Goal: Task Accomplishment & Management: Manage account settings

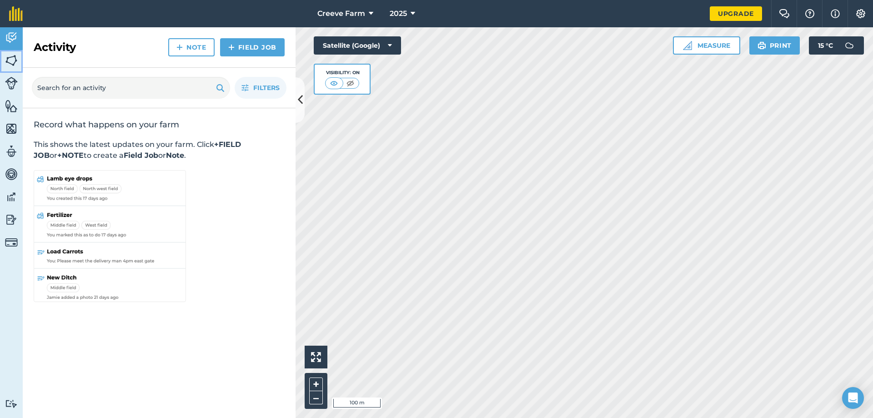
click at [15, 62] on img at bounding box center [11, 61] width 13 height 14
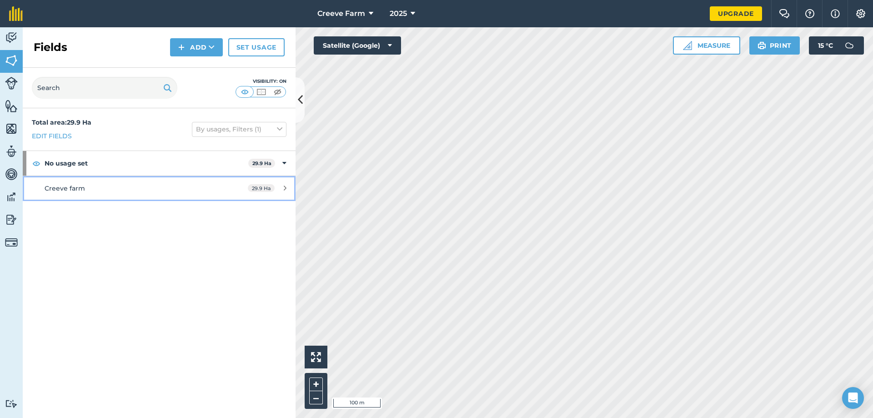
click at [129, 188] on div "Creeve farm" at bounding box center [130, 188] width 171 height 10
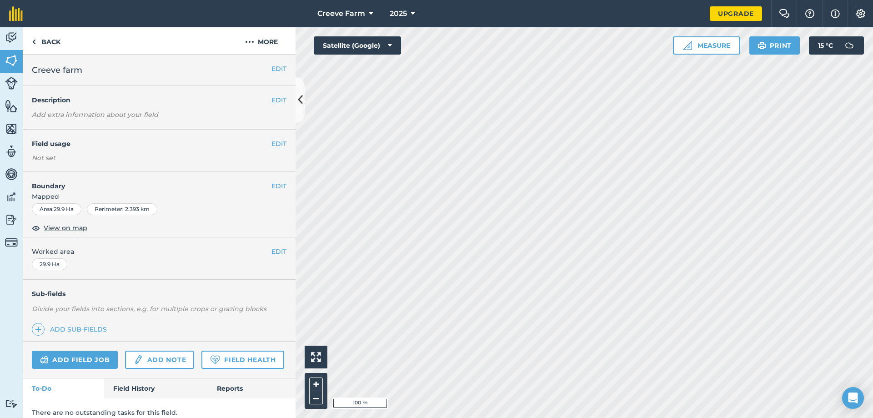
click at [119, 75] on h2 "Creeve farm" at bounding box center [152, 70] width 240 height 13
click at [80, 66] on span "Creeve farm" at bounding box center [57, 70] width 50 height 13
click at [272, 102] on button "EDIT" at bounding box center [279, 100] width 15 height 10
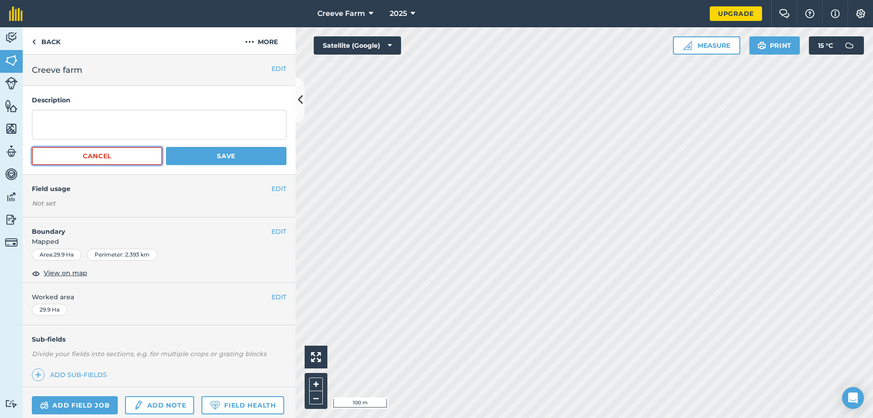
click at [106, 159] on button "Cancel" at bounding box center [97, 156] width 131 height 18
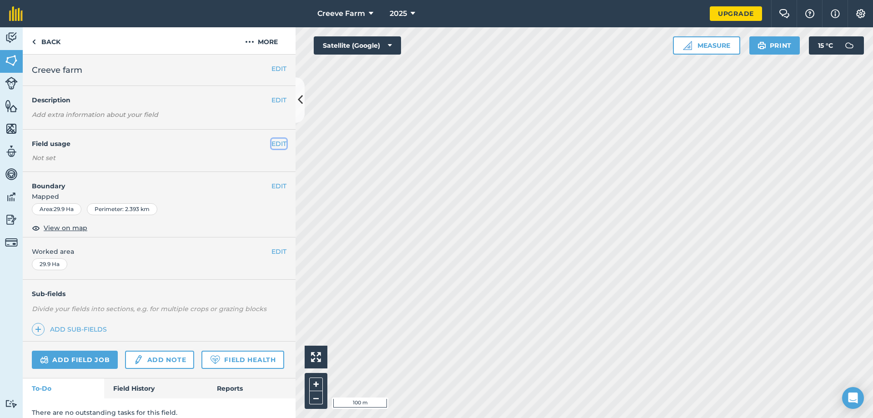
click at [272, 140] on button "EDIT" at bounding box center [279, 144] width 15 height 10
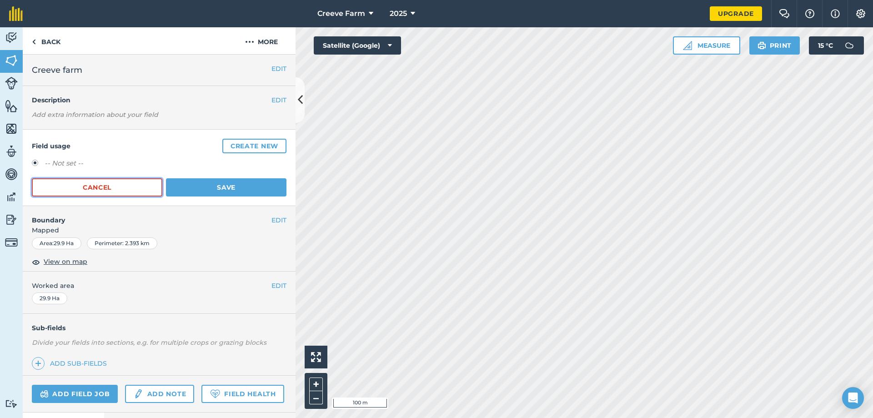
click at [133, 182] on button "Cancel" at bounding box center [97, 187] width 131 height 18
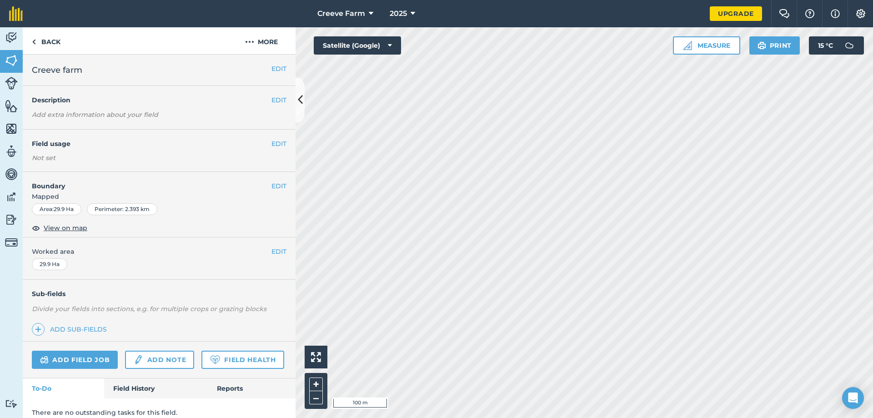
click at [273, 178] on div "EDIT Boundary Mapped Area : 29.9 Ha Perimeter : 2.393 km View on map" at bounding box center [159, 204] width 273 height 65
click at [273, 184] on button "EDIT" at bounding box center [279, 186] width 15 height 10
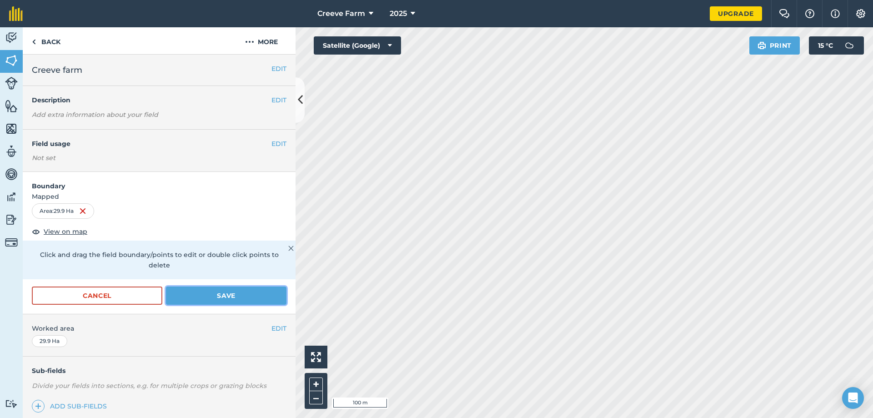
click at [232, 288] on button "Save" at bounding box center [226, 296] width 121 height 18
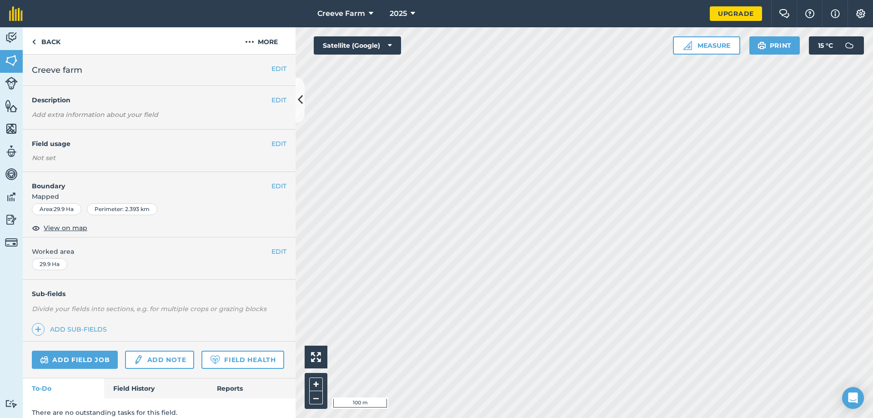
click at [280, 181] on div "EDIT Boundary Mapped Area : 29.9 Ha Perimeter : 2.393 km View on map" at bounding box center [159, 204] width 273 height 65
click at [277, 184] on button "EDIT" at bounding box center [279, 186] width 15 height 10
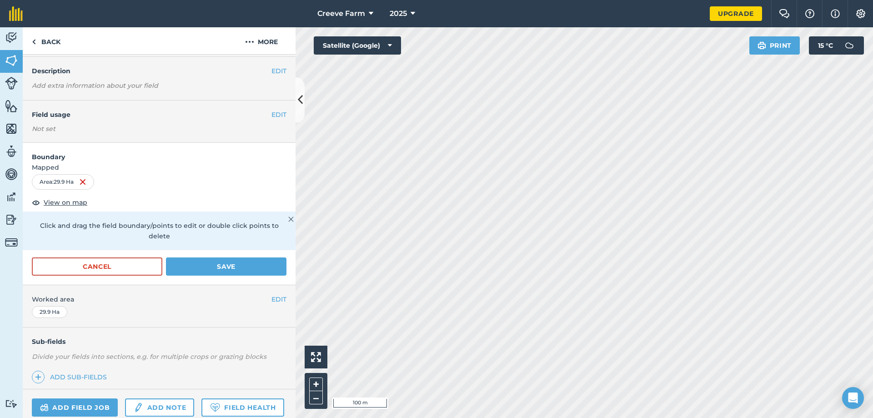
scroll to position [45, 0]
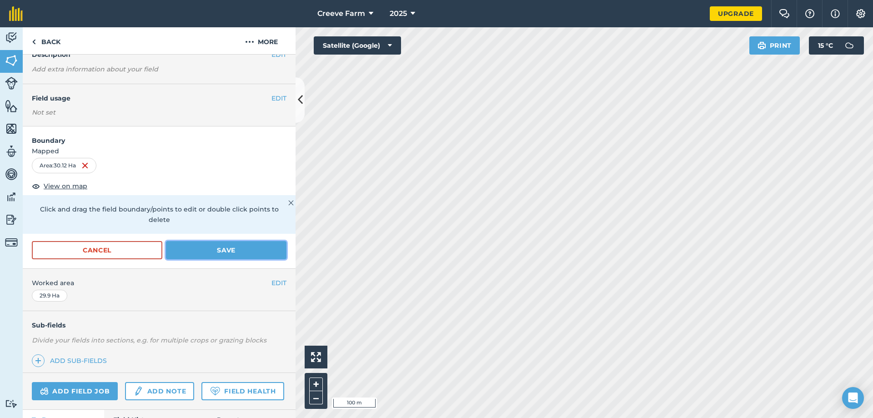
click at [235, 252] on button "Save" at bounding box center [226, 250] width 121 height 18
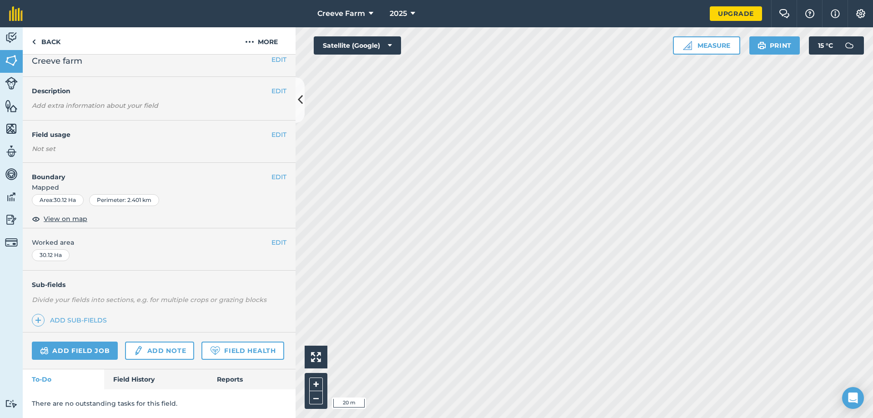
scroll to position [0, 0]
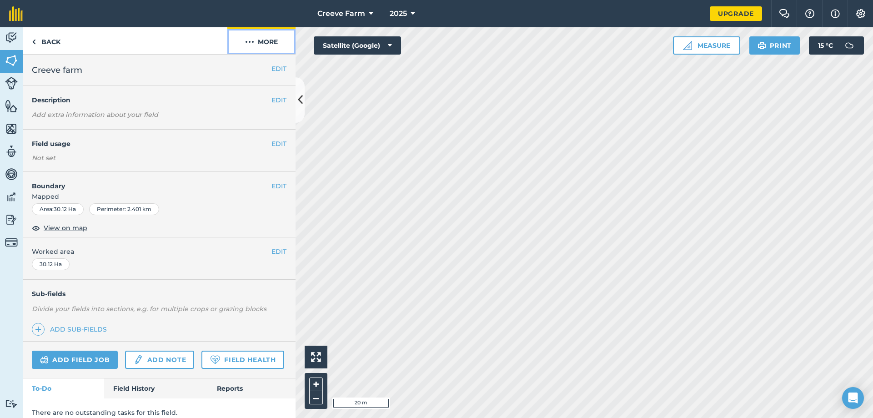
click at [274, 43] on button "More" at bounding box center [261, 40] width 68 height 27
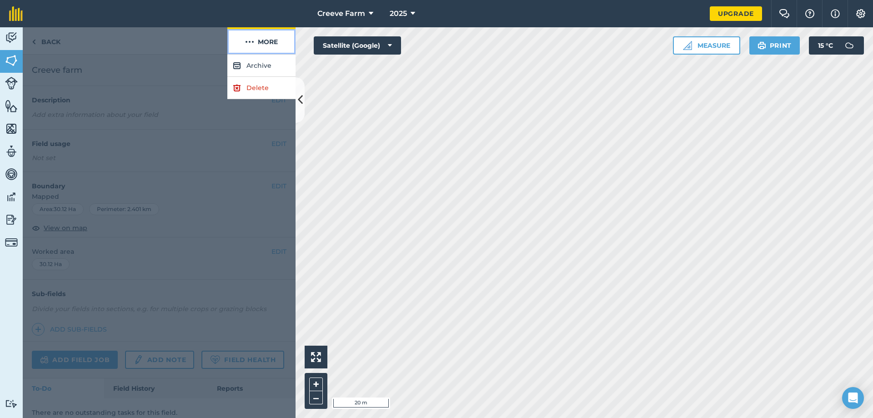
click at [245, 46] on img at bounding box center [249, 41] width 9 height 11
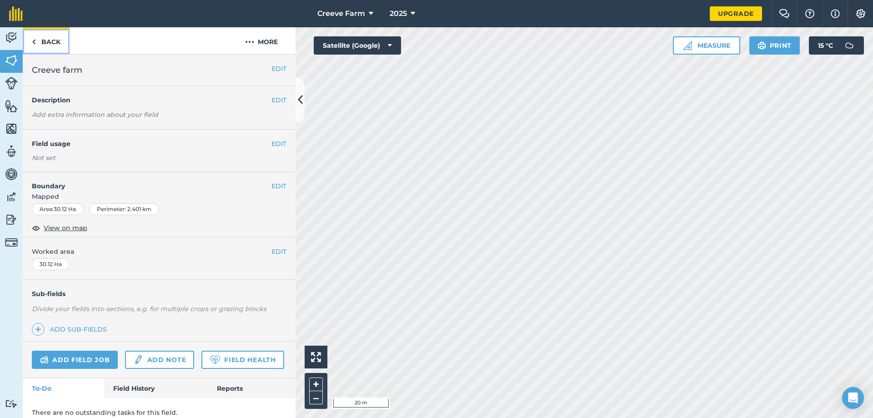
click at [35, 41] on img at bounding box center [34, 41] width 4 height 11
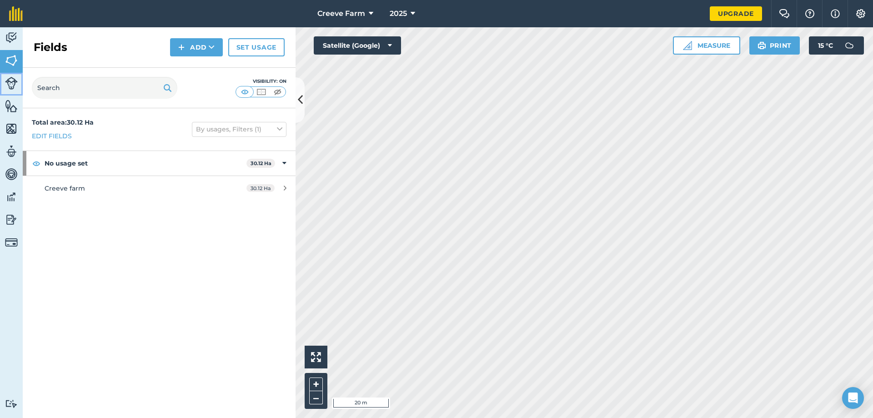
click at [10, 88] on img at bounding box center [11, 83] width 13 height 13
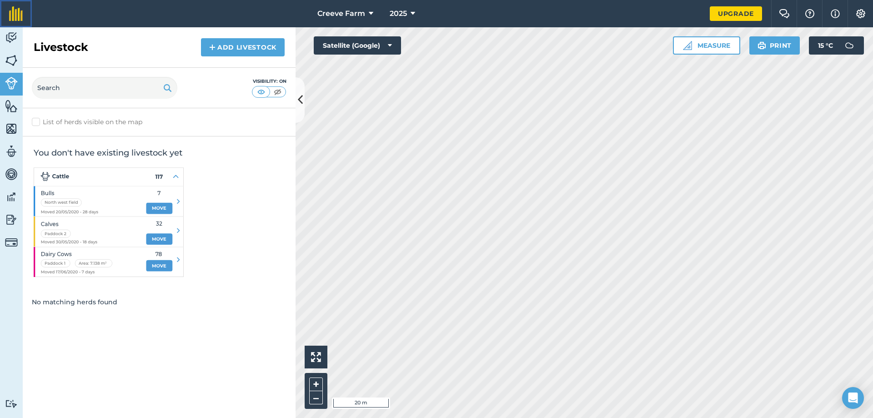
click at [5, 27] on link at bounding box center [16, 13] width 32 height 27
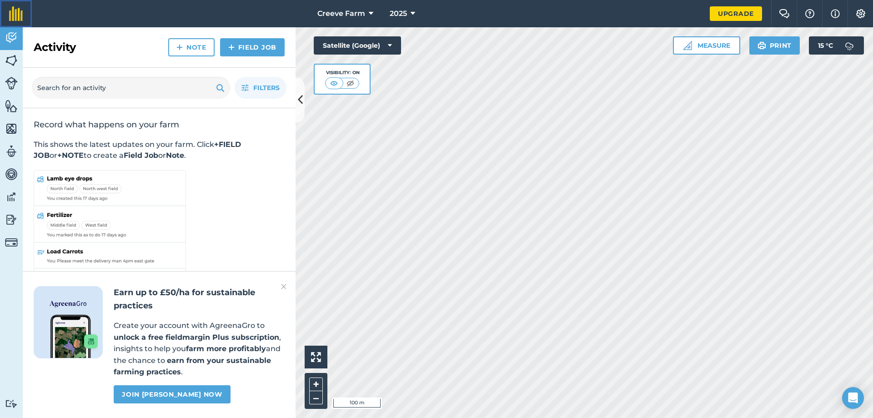
click at [12, 15] on img at bounding box center [16, 13] width 14 height 15
click at [232, 49] on img at bounding box center [231, 47] width 6 height 11
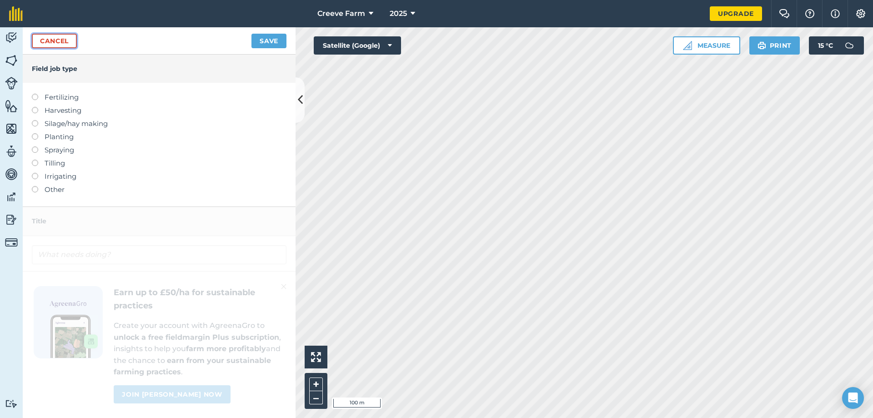
click at [71, 35] on link "Cancel" at bounding box center [54, 41] width 45 height 15
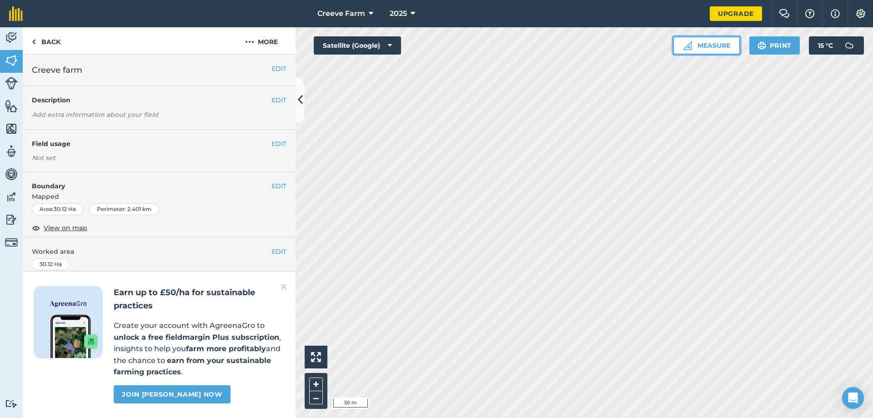
click at [702, 48] on button "Measure" at bounding box center [706, 45] width 67 height 18
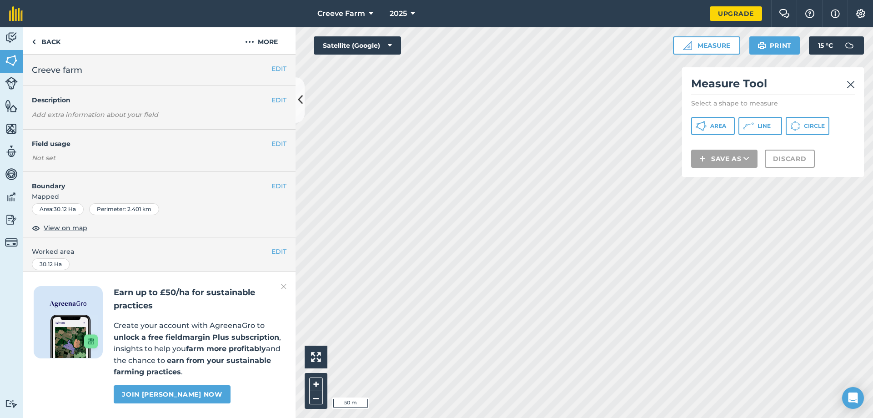
click at [849, 86] on img at bounding box center [851, 84] width 8 height 11
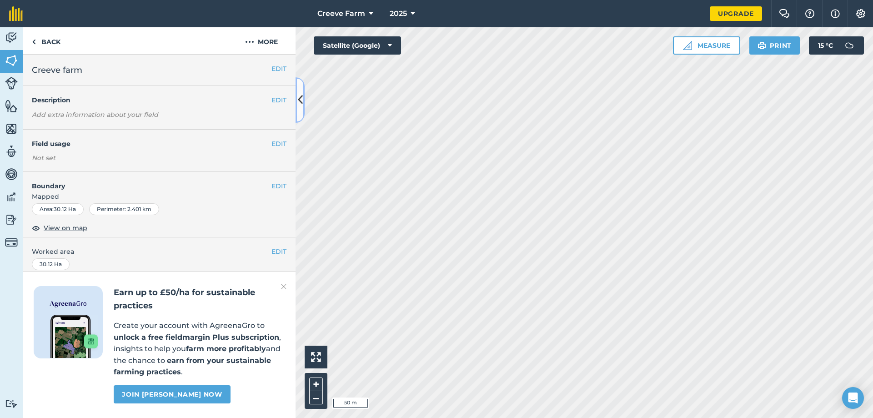
click at [299, 104] on icon at bounding box center [300, 100] width 5 height 16
